Goal: Information Seeking & Learning: Learn about a topic

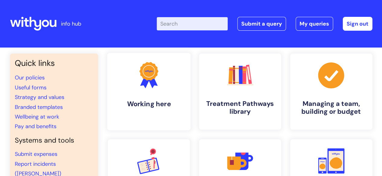
click at [154, 104] on h4 "Working here" at bounding box center [149, 104] width 74 height 8
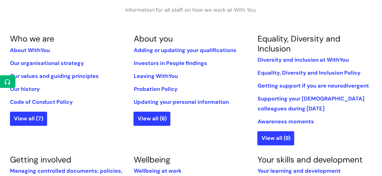
scroll to position [117, 0]
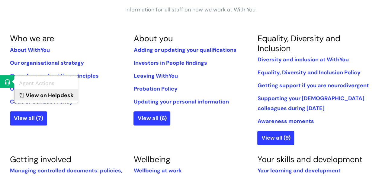
click at [34, 96] on link "View on Helpdesk" at bounding box center [45, 94] width 63 height 11
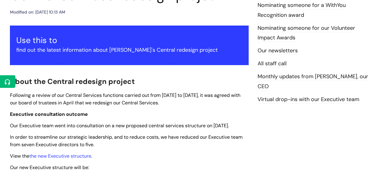
scroll to position [105, 0]
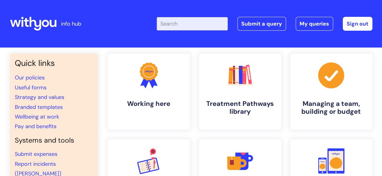
click at [187, 25] on input "Enter your search term here..." at bounding box center [192, 23] width 71 height 13
type input "central"
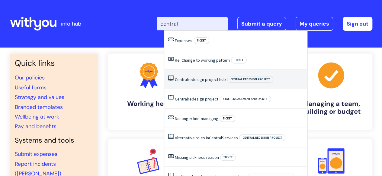
click at [188, 77] on link "Central redesign project hub" at bounding box center [200, 79] width 51 height 5
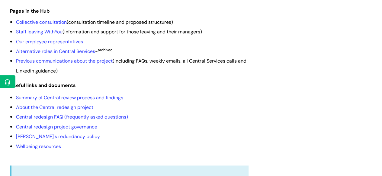
scroll to position [174, 0]
click at [41, 25] on link "Collective consultation" at bounding box center [41, 22] width 51 height 6
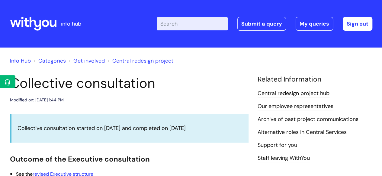
click at [9, 78] on icon at bounding box center [7, 82] width 9 height 9
click at [33, 96] on header "Collective consultation Modified on: Thu, 7 Aug, 2025 at 1:44 PM" at bounding box center [129, 89] width 238 height 29
click at [10, 81] on icon at bounding box center [7, 82] width 9 height 9
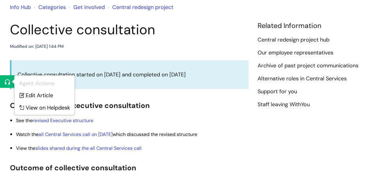
scroll to position [55, 0]
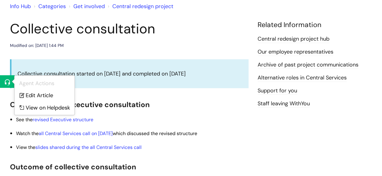
click at [34, 95] on body "info hub Enter your search term here... Search Submit a query My queries Welcom…" at bounding box center [191, 33] width 382 height 176
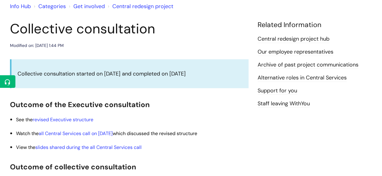
click at [34, 95] on body "info hub Enter your search term here... Search Submit a query My queries Welcom…" at bounding box center [191, 33] width 382 height 176
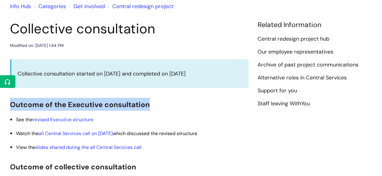
click at [34, 95] on body "info hub Enter your search term here... Search Submit a query My queries Welcom…" at bounding box center [191, 33] width 382 height 176
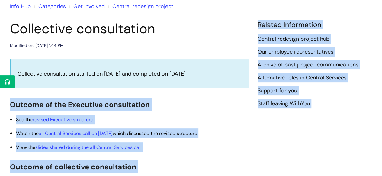
click at [34, 95] on body "info hub Enter your search term here... Search Submit a query My queries Welcom…" at bounding box center [191, 33] width 382 height 176
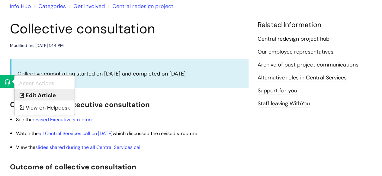
click at [34, 95] on link "Edit Article" at bounding box center [44, 94] width 60 height 11
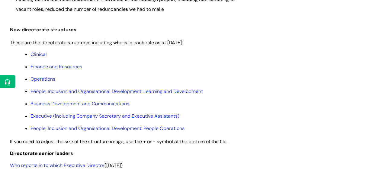
scroll to position [322, 0]
click at [43, 60] on ul "Clinical Finance and Resources Operations People, Inclusion and Organisational …" at bounding box center [132, 91] width 232 height 82
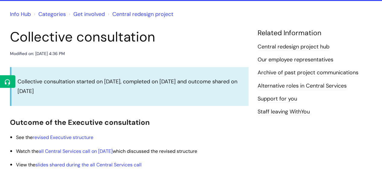
scroll to position [0, 0]
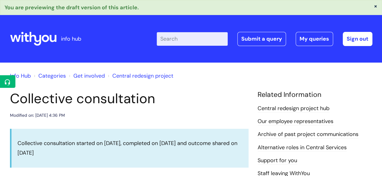
click at [176, 40] on input "Enter your search term here..." at bounding box center [192, 38] width 71 height 13
type input "ceo m"
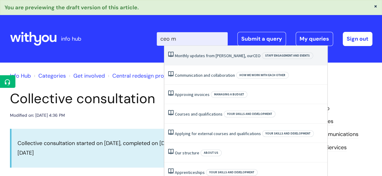
click at [182, 59] on li "Monthly updates from Simon, our CEO Staff engagement and events" at bounding box center [245, 56] width 163 height 20
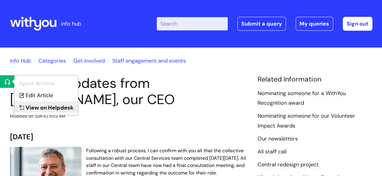
click at [34, 106] on link "View on Helpdesk" at bounding box center [45, 107] width 63 height 11
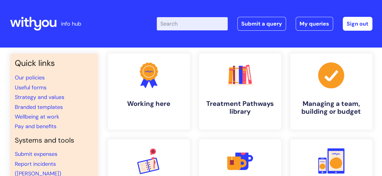
click at [189, 21] on input "Enter your search term here..." at bounding box center [192, 23] width 71 height 13
type input "f"
type input "central"
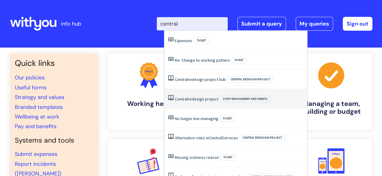
click at [183, 91] on li "Central redesign project Staff engagement and events" at bounding box center [235, 99] width 143 height 20
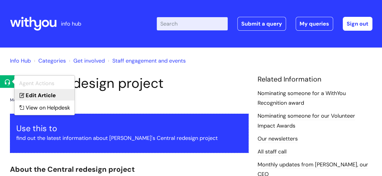
click at [27, 94] on link "Edit Article" at bounding box center [44, 94] width 60 height 11
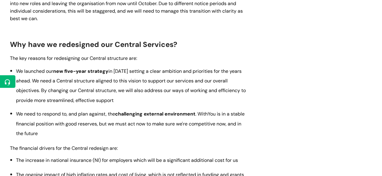
scroll to position [575, 0]
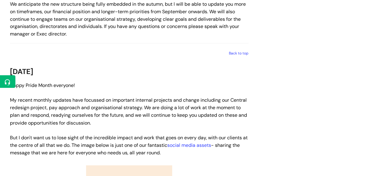
scroll to position [456, 0]
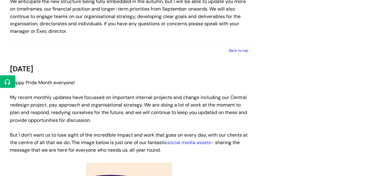
click at [230, 53] on link "Back to top" at bounding box center [239, 50] width 20 height 5
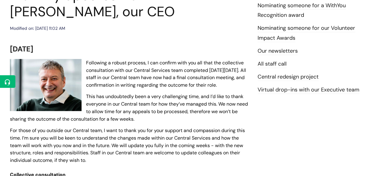
scroll to position [81, 0]
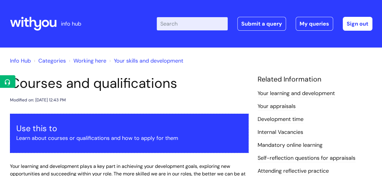
click at [167, 24] on input "Enter your search term here..." at bounding box center [192, 23] width 71 height 13
type input "ceo"
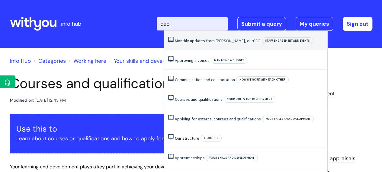
click at [190, 39] on link "Monthly updates from Simon, our CEO" at bounding box center [218, 40] width 86 height 5
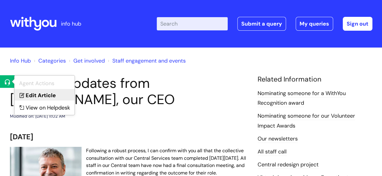
click at [33, 97] on link "Edit Article" at bounding box center [44, 94] width 60 height 11
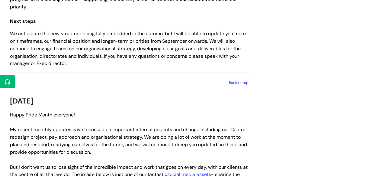
scroll to position [831, 0]
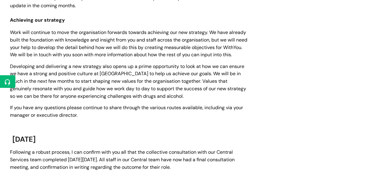
scroll to position [432, 0]
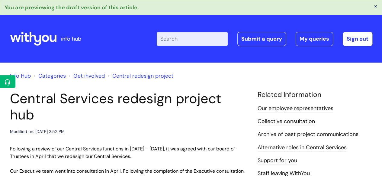
drag, startPoint x: 0, startPoint y: 0, endPoint x: 123, endPoint y: 53, distance: 133.9
click at [123, 53] on div "Enter your search term here... Search Submit a query My queries Welcome Zoe War…" at bounding box center [236, 39] width 272 height 36
click at [179, 32] on input "Enter your search term here..." at bounding box center [192, 38] width 71 height 13
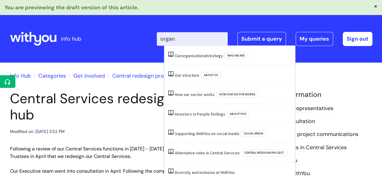
type input "organi"
click at [214, 46] on ul "Our organisational strategy Who we are Our structure About Us How our sector wo…" at bounding box center [229, 150] width 131 height 209
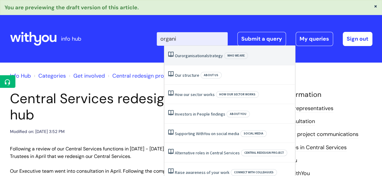
click at [214, 54] on link "Our organisational strategy" at bounding box center [199, 55] width 48 height 5
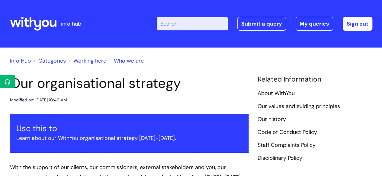
click at [186, 20] on input "Enter your search term here..." at bounding box center [192, 23] width 71 height 13
type input "centra"
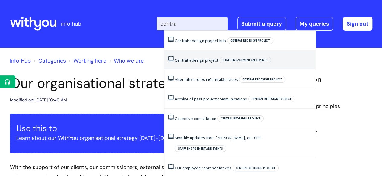
click at [205, 59] on link "Central redesign project" at bounding box center [196, 60] width 43 height 5
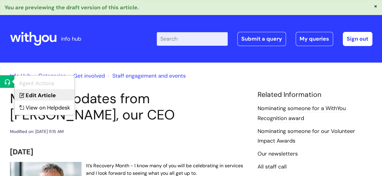
click at [34, 96] on link "Edit Article" at bounding box center [44, 94] width 60 height 11
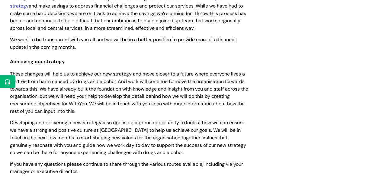
scroll to position [386, 0]
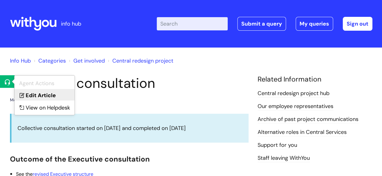
click at [45, 95] on link "Edit Article" at bounding box center [44, 94] width 60 height 11
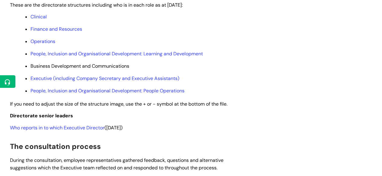
scroll to position [361, 0]
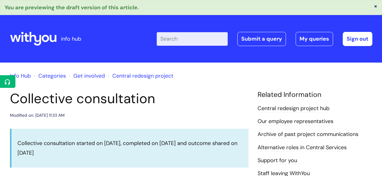
scroll to position [361, 0]
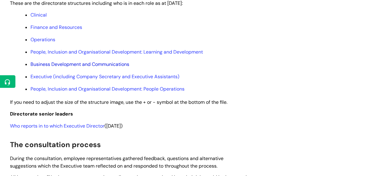
click at [70, 65] on link "Business Development and Communications" at bounding box center [79, 64] width 99 height 6
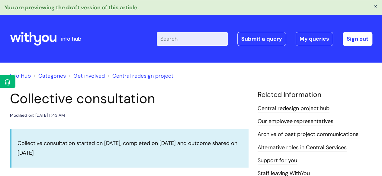
scroll to position [14, 0]
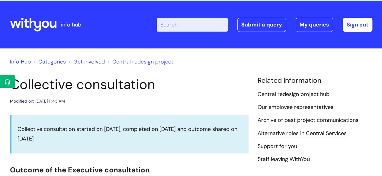
click at [119, 61] on link "Central redesign project" at bounding box center [142, 61] width 61 height 7
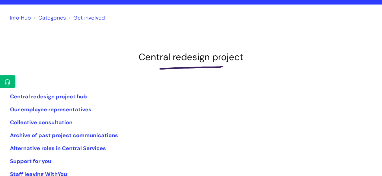
scroll to position [47, 0]
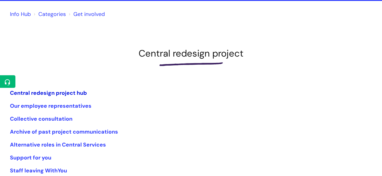
click at [74, 94] on link "Central redesign project hub" at bounding box center [48, 93] width 77 height 7
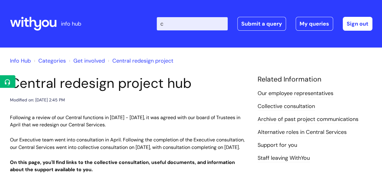
click at [181, 25] on input "c" at bounding box center [192, 23] width 71 height 13
type input "collective"
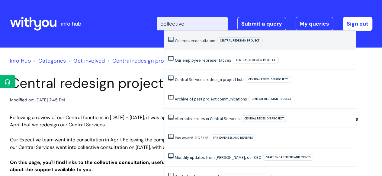
click at [185, 40] on span "Collective" at bounding box center [184, 40] width 18 height 5
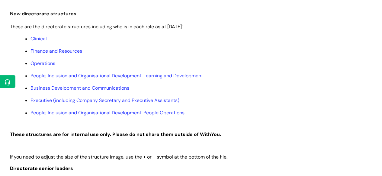
scroll to position [331, 0]
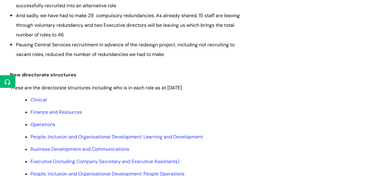
scroll to position [315, 0]
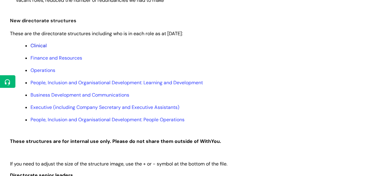
click at [42, 46] on link "Clinical" at bounding box center [38, 46] width 16 height 6
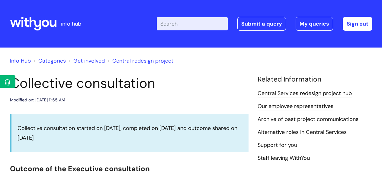
scroll to position [315, 0]
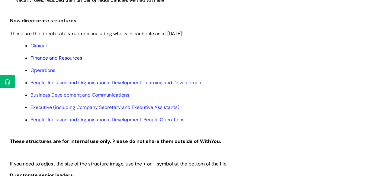
click at [43, 58] on link "Finance and Resources" at bounding box center [56, 58] width 52 height 6
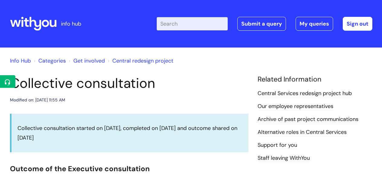
scroll to position [315, 0]
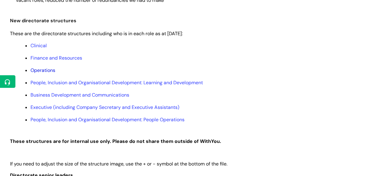
click at [55, 69] on link "Operations" at bounding box center [42, 70] width 25 height 6
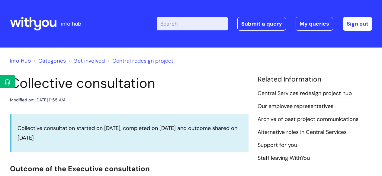
scroll to position [315, 0]
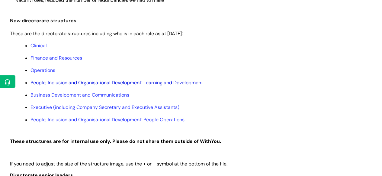
click at [53, 80] on link "People, Inclusion and Organisational Development: Learning and Development" at bounding box center [116, 83] width 172 height 6
click at [62, 96] on link "Business Development and Communications" at bounding box center [79, 95] width 99 height 6
click at [83, 111] on link "Executive (including Company Secretary and Executive Assistants)" at bounding box center [104, 107] width 149 height 6
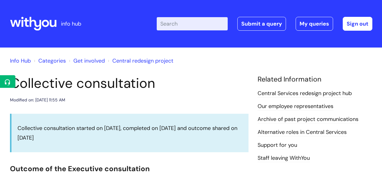
scroll to position [315, 0]
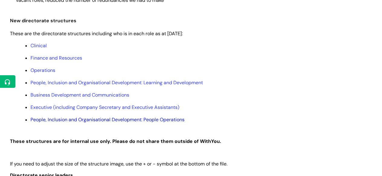
click at [81, 123] on link "People, Inclusion and Organisational Development: People Operations" at bounding box center [107, 120] width 154 height 6
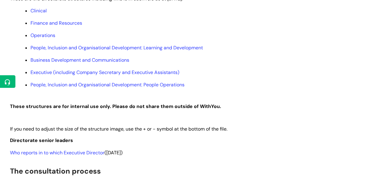
scroll to position [351, 0]
